Goal: Information Seeking & Learning: Learn about a topic

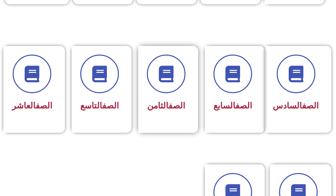
scroll to position [300, 0]
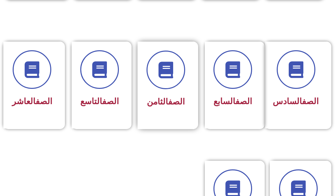
click at [169, 128] on div "الصف الثامن" at bounding box center [166, 86] width 57 height 88
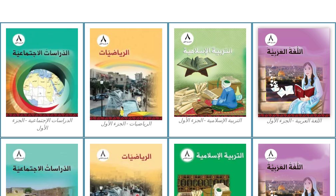
scroll to position [267, 0]
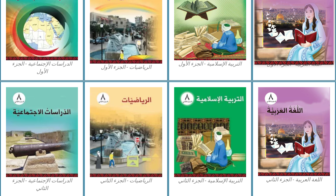
click at [293, 55] on img at bounding box center [294, 16] width 79 height 98
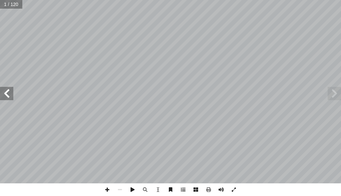
click at [220, 190] on span at bounding box center [221, 190] width 13 height 13
click at [4, 94] on span at bounding box center [6, 93] width 13 height 13
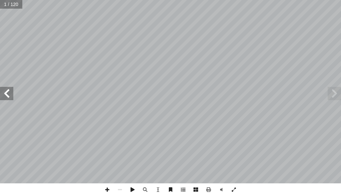
click at [4, 94] on span at bounding box center [6, 93] width 13 height 13
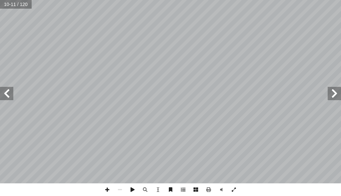
click at [4, 94] on span at bounding box center [6, 93] width 13 height 13
click at [8, 95] on span at bounding box center [6, 93] width 13 height 13
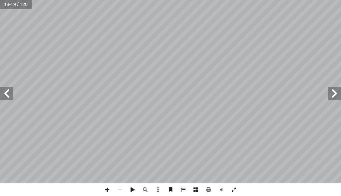
click at [8, 95] on span at bounding box center [6, 93] width 13 height 13
click at [10, 97] on span at bounding box center [6, 93] width 13 height 13
click at [122, 190] on span at bounding box center [120, 190] width 13 height 13
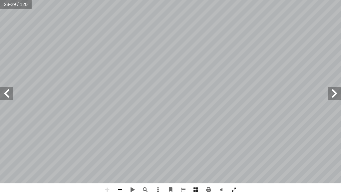
click at [122, 190] on span at bounding box center [120, 190] width 13 height 13
click at [110, 189] on div "٢٤ ِ ة َ غ � ل ْ ال ُ د ِ واع َ ق ي � د َ ع َ ت ُ م ْ ال َ و ُ م ِ �ز � � ْ ال …" at bounding box center [170, 98] width 341 height 196
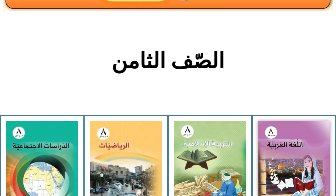
scroll to position [110, 0]
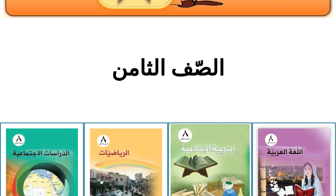
click at [188, 143] on img at bounding box center [210, 173] width 79 height 98
